Goal: Information Seeking & Learning: Learn about a topic

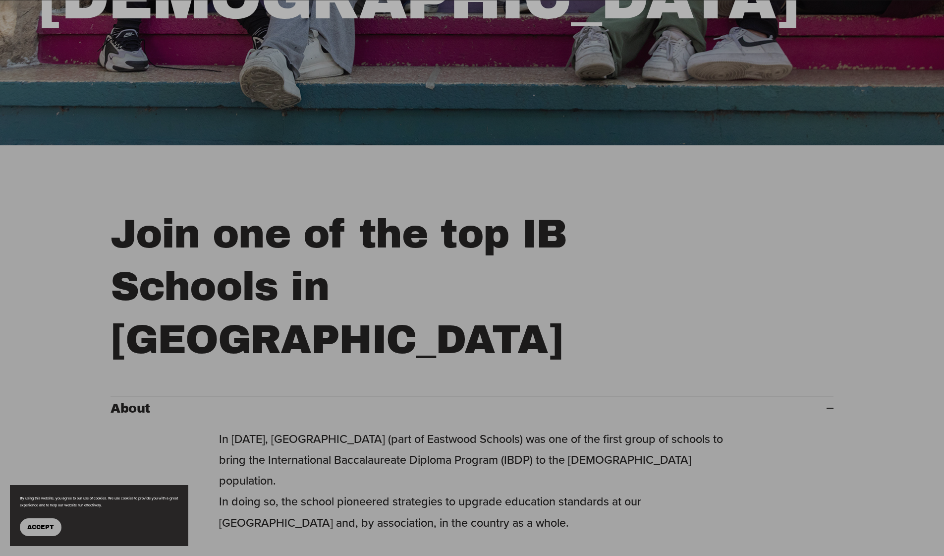
scroll to position [494, 0]
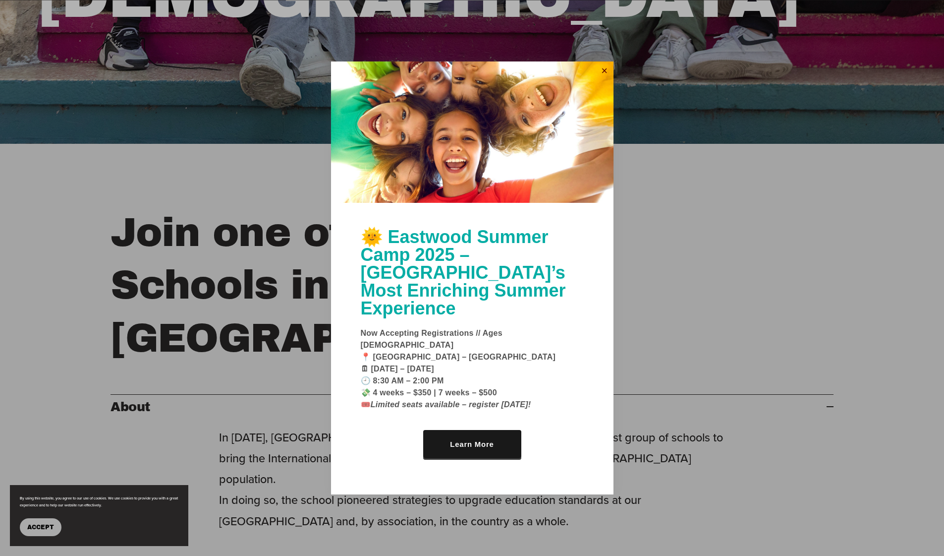
click at [602, 79] on link "Close" at bounding box center [604, 71] width 15 height 16
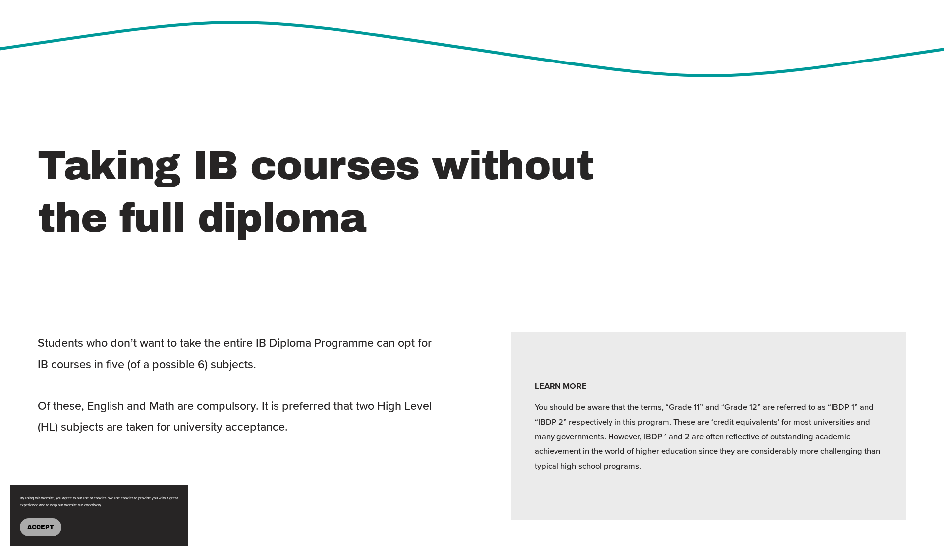
scroll to position [3471, 0]
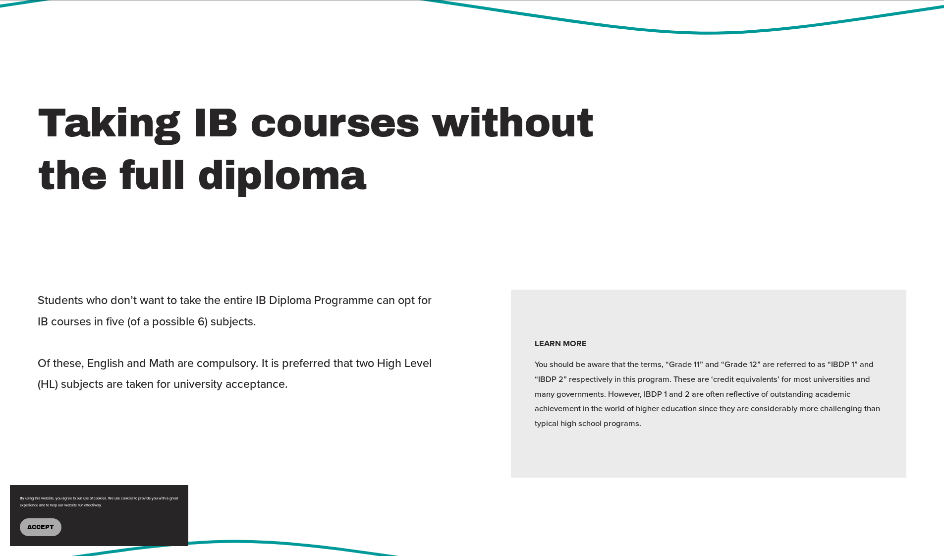
drag, startPoint x: 475, startPoint y: 365, endPoint x: 482, endPoint y: 364, distance: 7.5
click at [482, 364] on div "Taking IB courses without the full diploma Students who don’t want to take the …" at bounding box center [472, 287] width 944 height 381
click at [479, 373] on div "Taking IB courses without the full diploma Students who don’t want to take the …" at bounding box center [472, 287] width 944 height 381
click at [478, 286] on div "Taking IB courses without the full diploma Students who don’t want to take the …" at bounding box center [472, 287] width 944 height 381
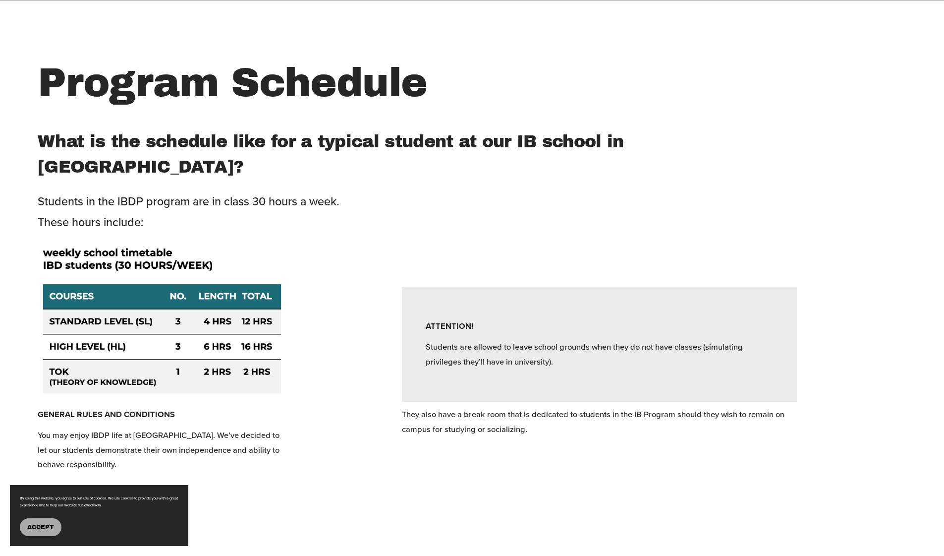
scroll to position [4075, 0]
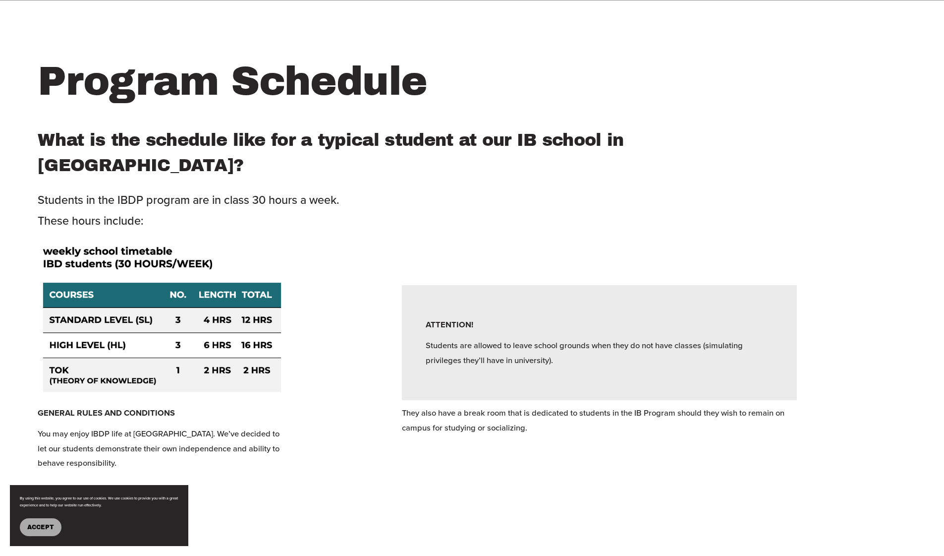
click at [354, 252] on div "Program Schedule What is the schedule like for a typical student at our IB scho…" at bounding box center [472, 275] width 944 height 441
click at [352, 252] on div "Program Schedule What is the schedule like for a typical student at our IB scho…" at bounding box center [472, 275] width 944 height 441
click at [352, 256] on div "Program Schedule What is the schedule like for a typical student at our IB scho…" at bounding box center [472, 275] width 944 height 441
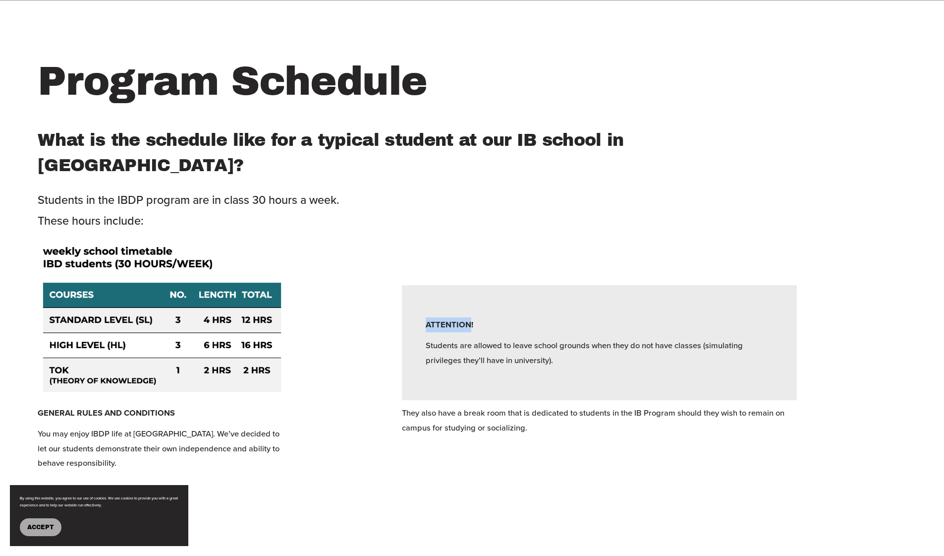
click at [352, 256] on div "Program Schedule What is the schedule like for a typical student at our IB scho…" at bounding box center [472, 275] width 944 height 441
drag, startPoint x: 352, startPoint y: 256, endPoint x: 358, endPoint y: 256, distance: 5.5
click at [358, 256] on div "Program Schedule What is the schedule like for a typical student at our IB scho…" at bounding box center [472, 275] width 944 height 441
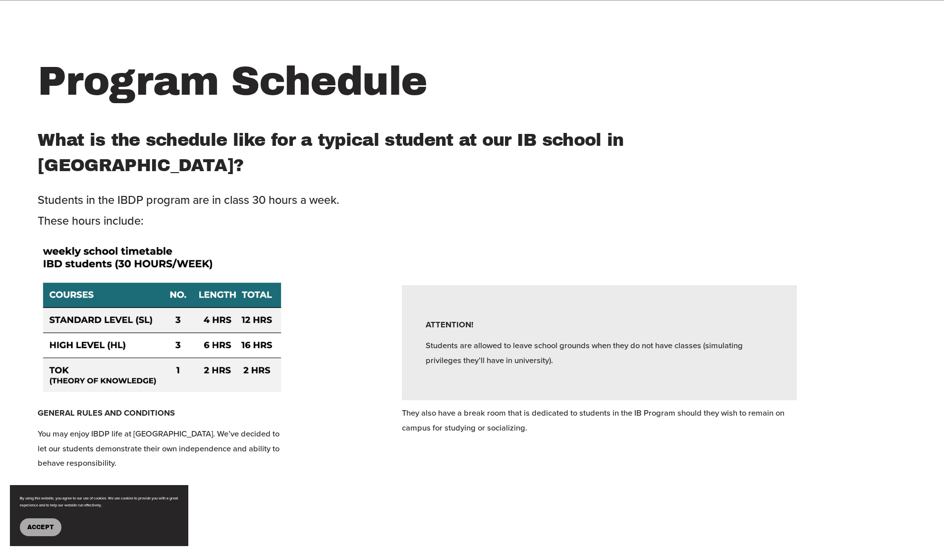
drag, startPoint x: 358, startPoint y: 256, endPoint x: 365, endPoint y: 237, distance: 20.7
click at [358, 256] on div "Program Schedule What is the schedule like for a typical student at our IB scho…" at bounding box center [472, 275] width 944 height 441
click at [365, 237] on div "Program Schedule What is the schedule like for a typical student at our IB scho…" at bounding box center [472, 275] width 944 height 441
click at [367, 237] on div "Program Schedule What is the schedule like for a typical student at our IB scho…" at bounding box center [472, 275] width 944 height 441
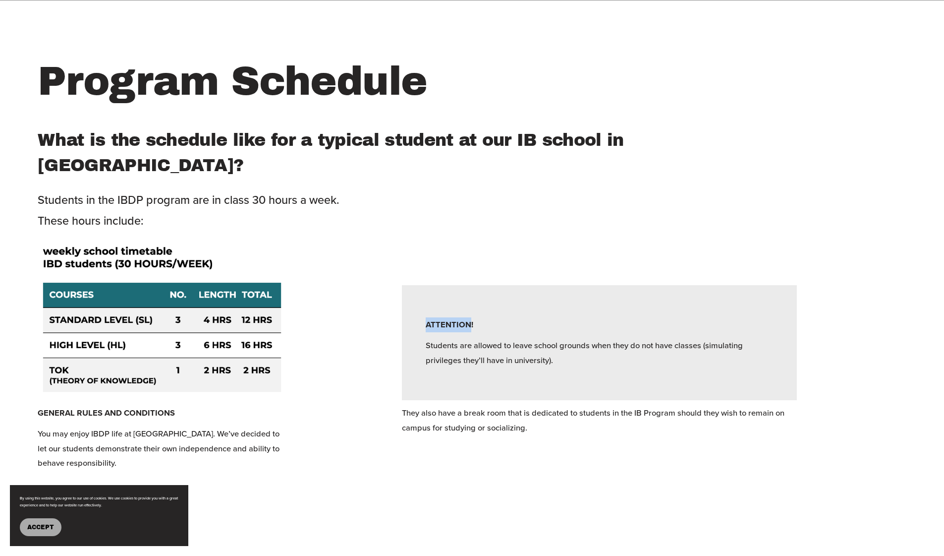
drag, startPoint x: 367, startPoint y: 237, endPoint x: 385, endPoint y: 237, distance: 17.3
click at [385, 237] on div "Program Schedule What is the schedule like for a typical student at our IB scho…" at bounding box center [472, 275] width 944 height 441
drag, startPoint x: 385, startPoint y: 237, endPoint x: 391, endPoint y: 247, distance: 12.0
click at [398, 247] on div "Program Schedule What is the schedule like for a typical student at our IB scho…" at bounding box center [472, 275] width 944 height 441
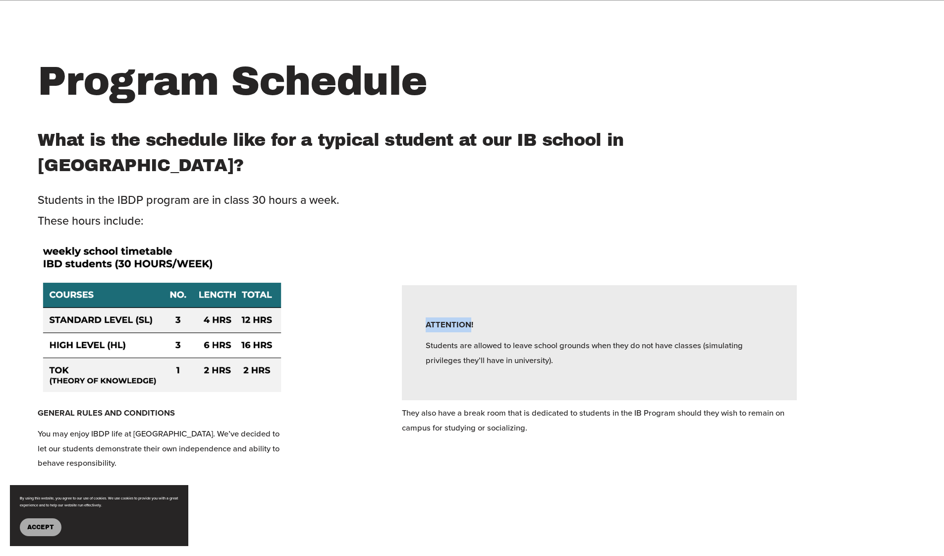
click at [391, 247] on div "Program Schedule What is the schedule like for a typical student at our IB scho…" at bounding box center [472, 275] width 944 height 441
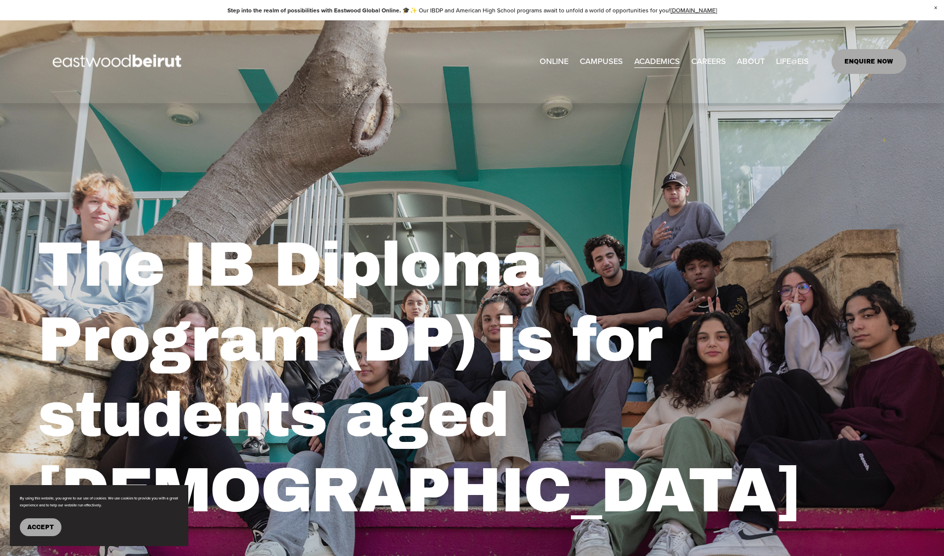
scroll to position [0, 0]
